Goal: Subscribe to service/newsletter

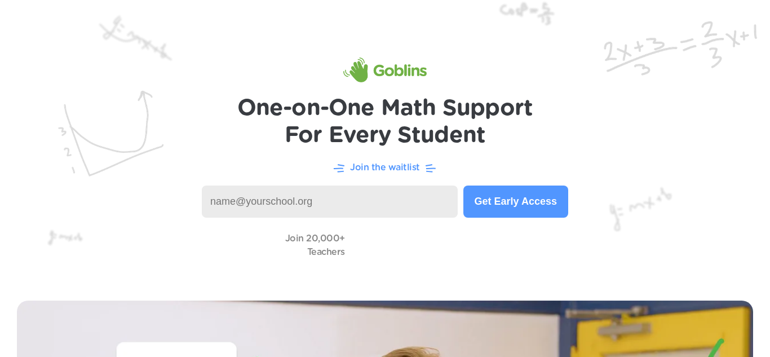
click at [388, 202] on input at bounding box center [330, 201] width 256 height 32
type input "p"
type input "piper@canyonsprings.org"
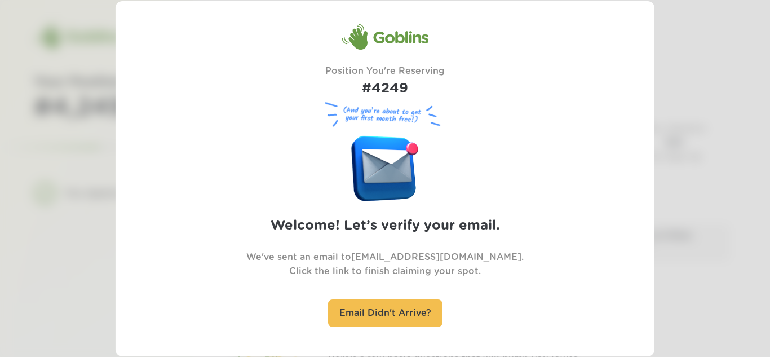
click at [694, 157] on div at bounding box center [385, 178] width 770 height 357
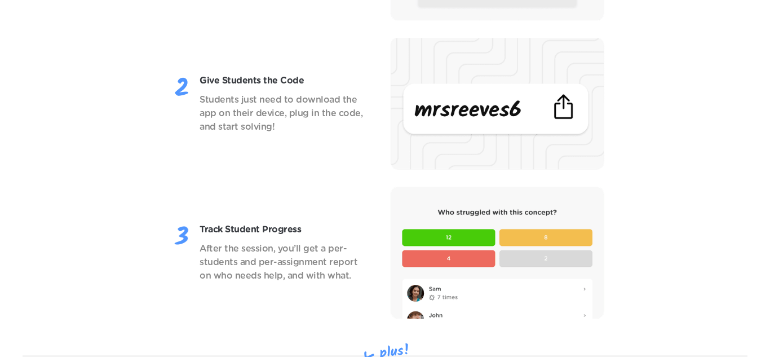
scroll to position [1336, 0]
